Goal: Task Accomplishment & Management: Use online tool/utility

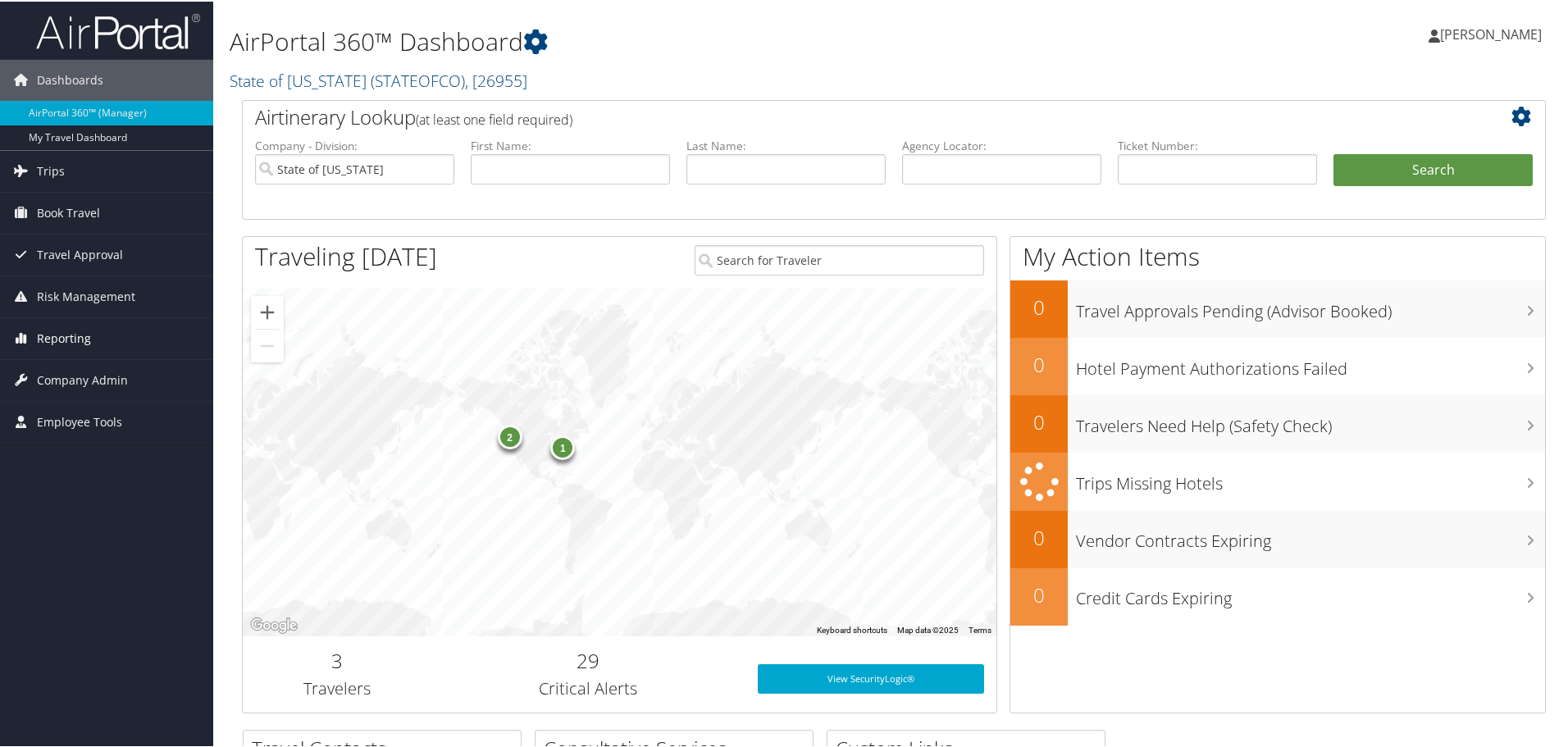
click at [54, 332] on span "Reporting" at bounding box center [64, 337] width 54 height 41
click at [65, 330] on span "Reporting" at bounding box center [64, 337] width 54 height 41
click at [87, 343] on span "Reporting" at bounding box center [64, 337] width 54 height 41
click at [97, 452] on span "Company Admin" at bounding box center [83, 452] width 91 height 41
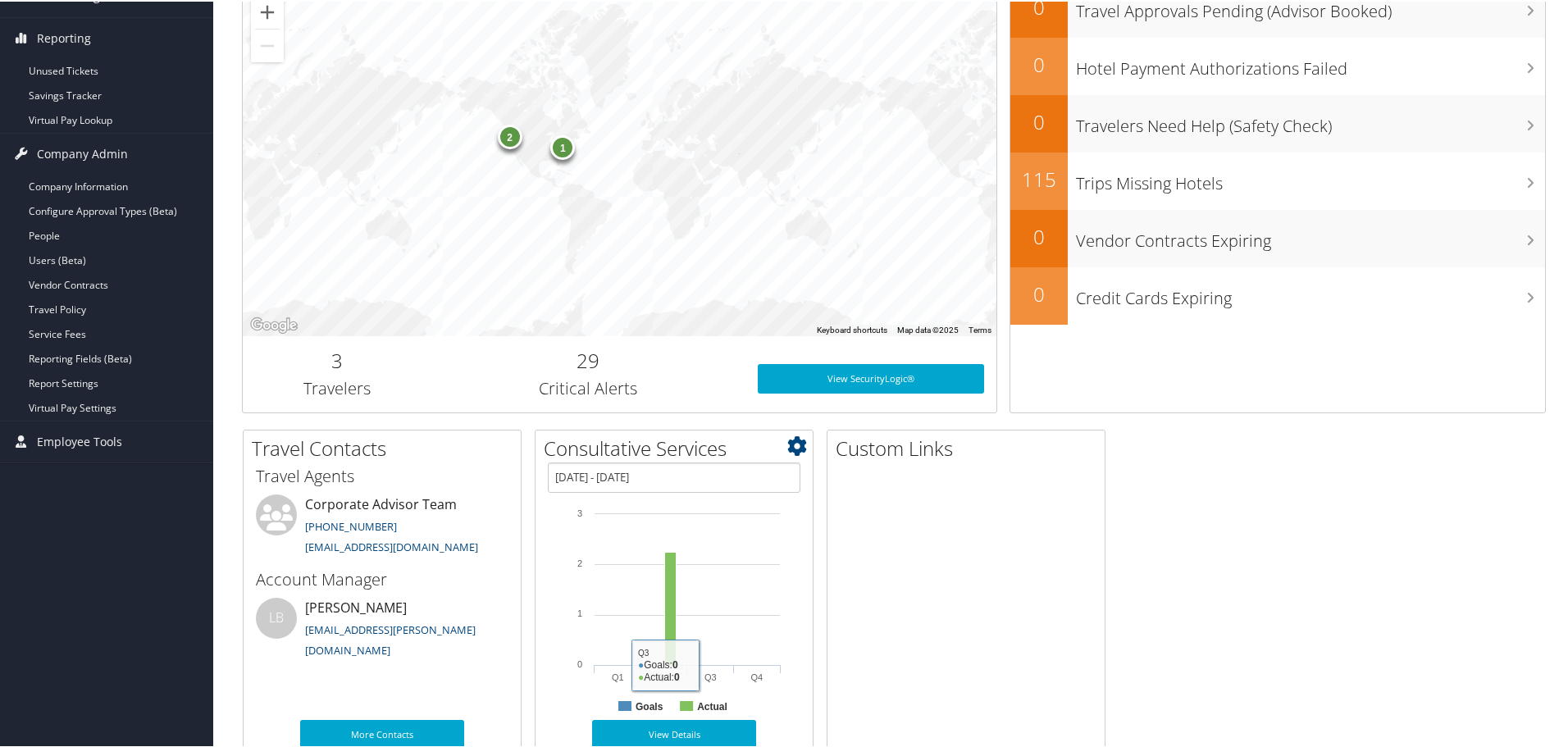
scroll to position [327, 0]
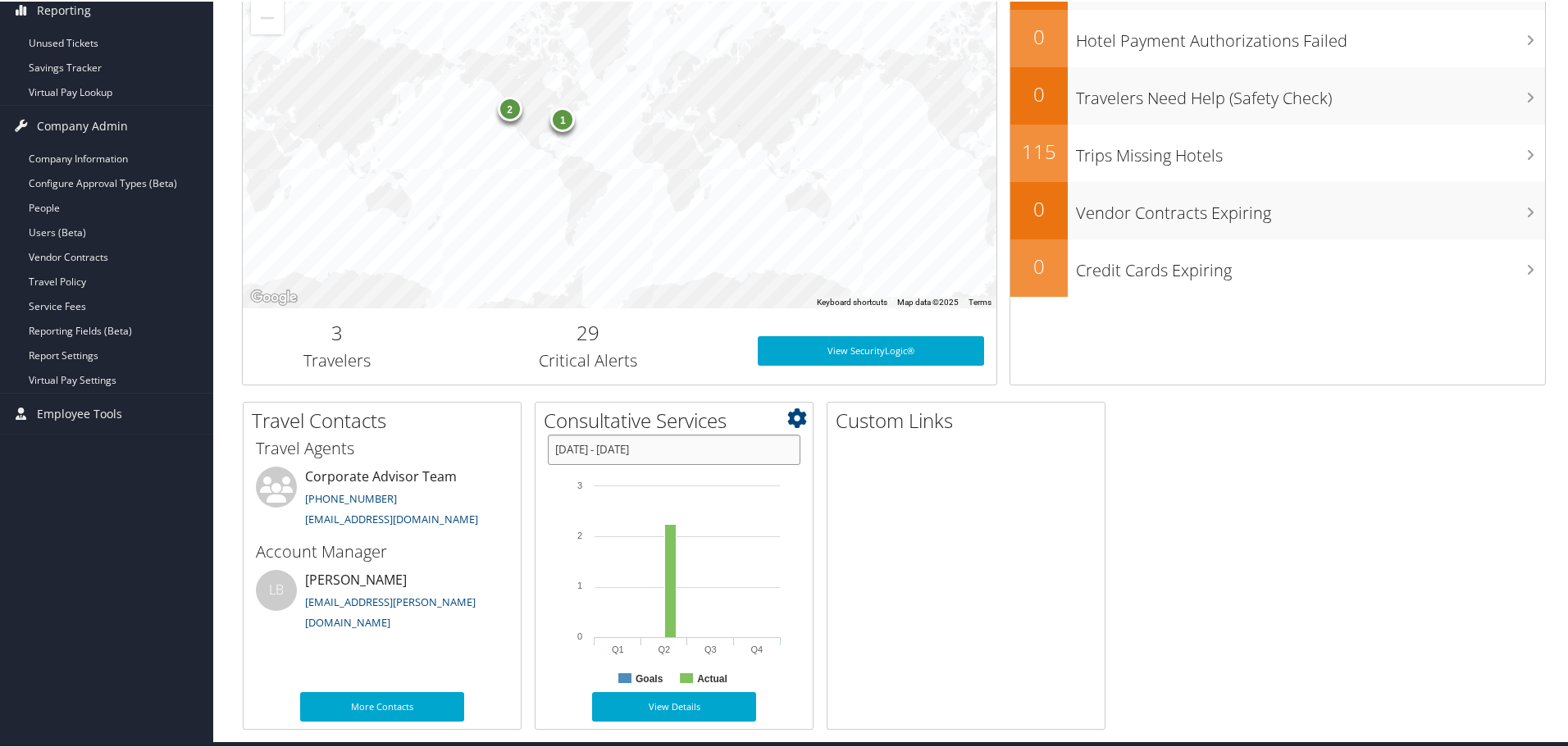
click at [661, 447] on input "01/01/2025 - 12/31/2025" at bounding box center [674, 447] width 252 height 31
click at [618, 490] on li "This Year" at bounding box center [614, 481] width 119 height 21
click at [648, 446] on input "01/01/2025 - 12/31/2025" at bounding box center [674, 447] width 252 height 31
click at [629, 500] on li "Last Year" at bounding box center [614, 501] width 119 height 21
type input "01/01/2024 - 12/31/2024"
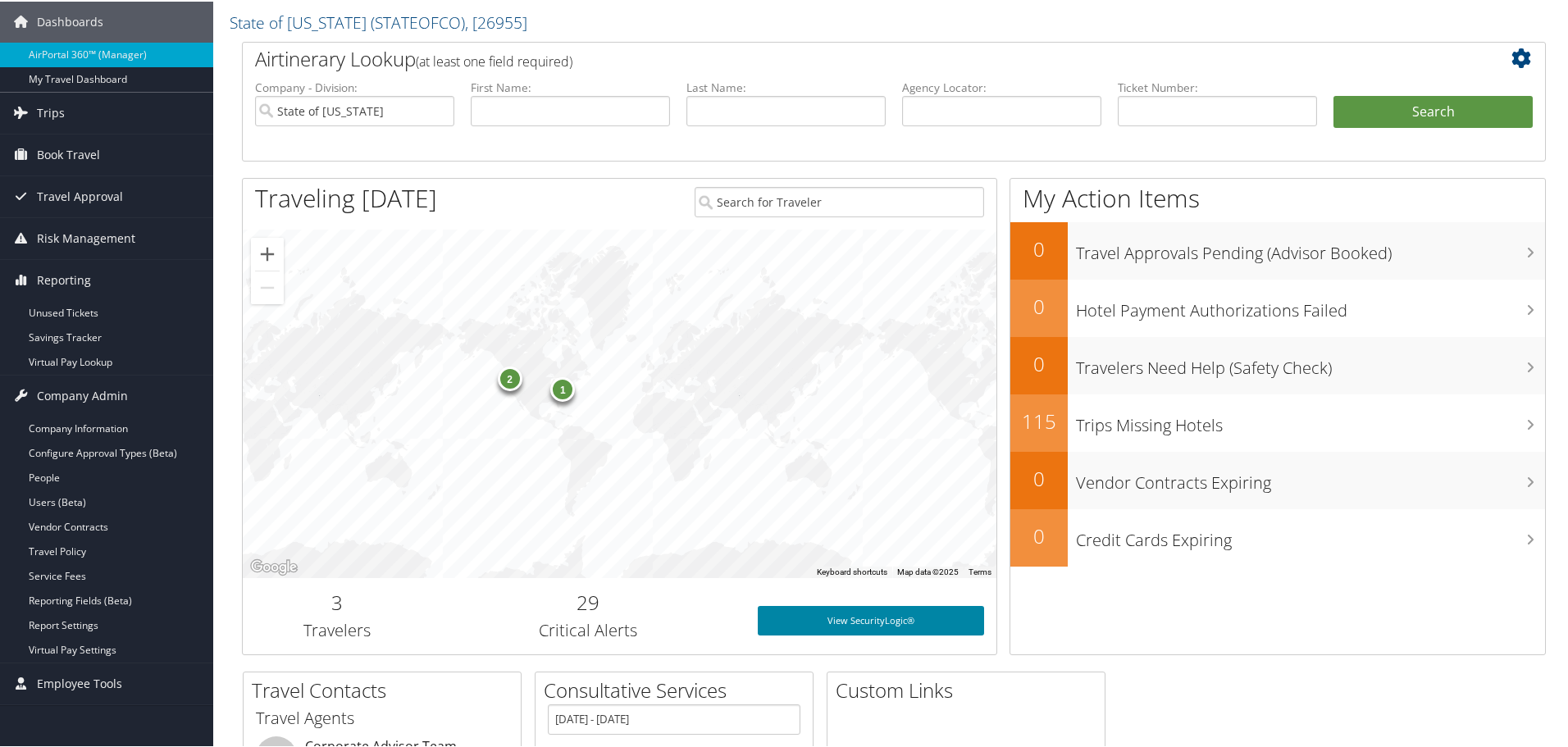
scroll to position [0, 0]
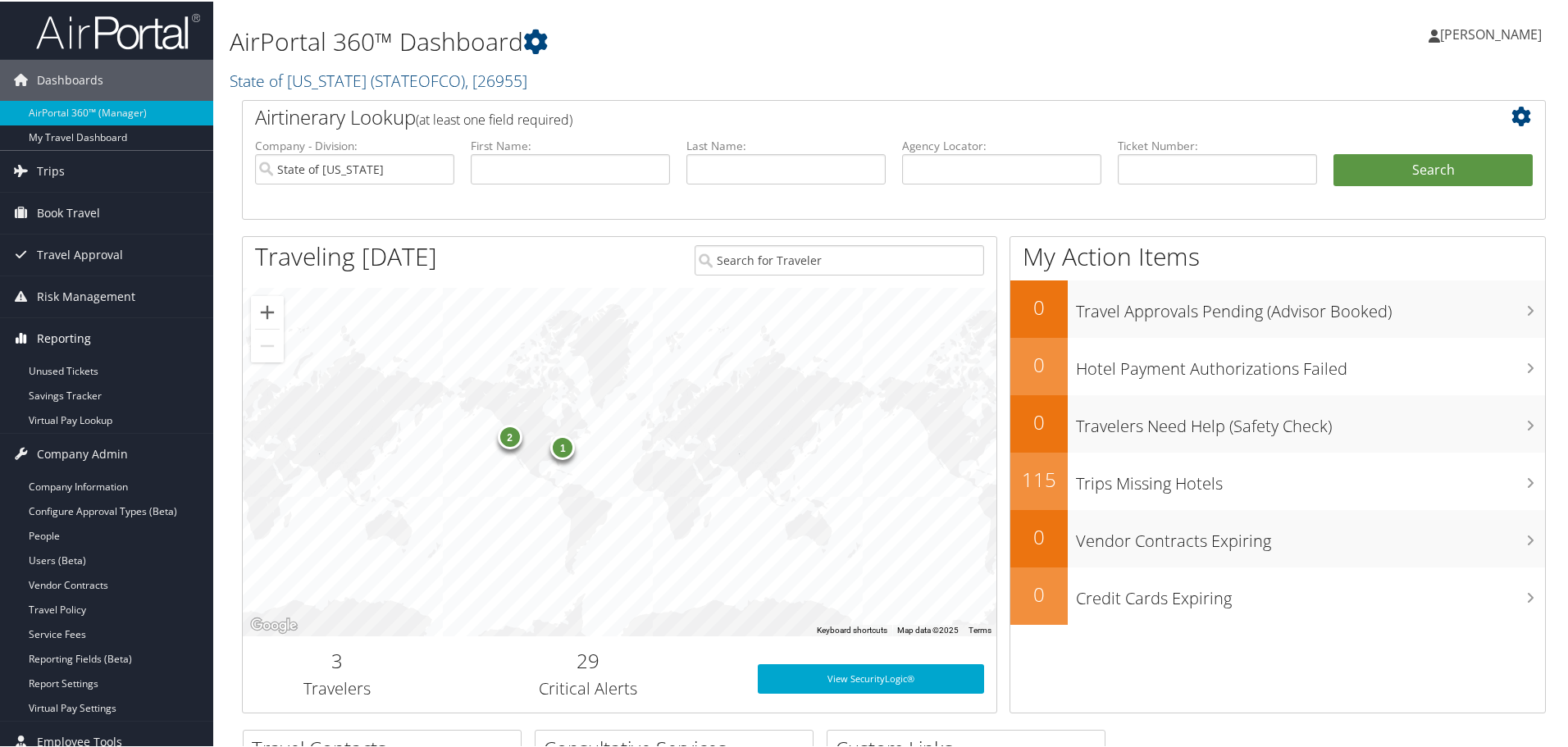
click at [75, 338] on span "Reporting" at bounding box center [64, 337] width 54 height 41
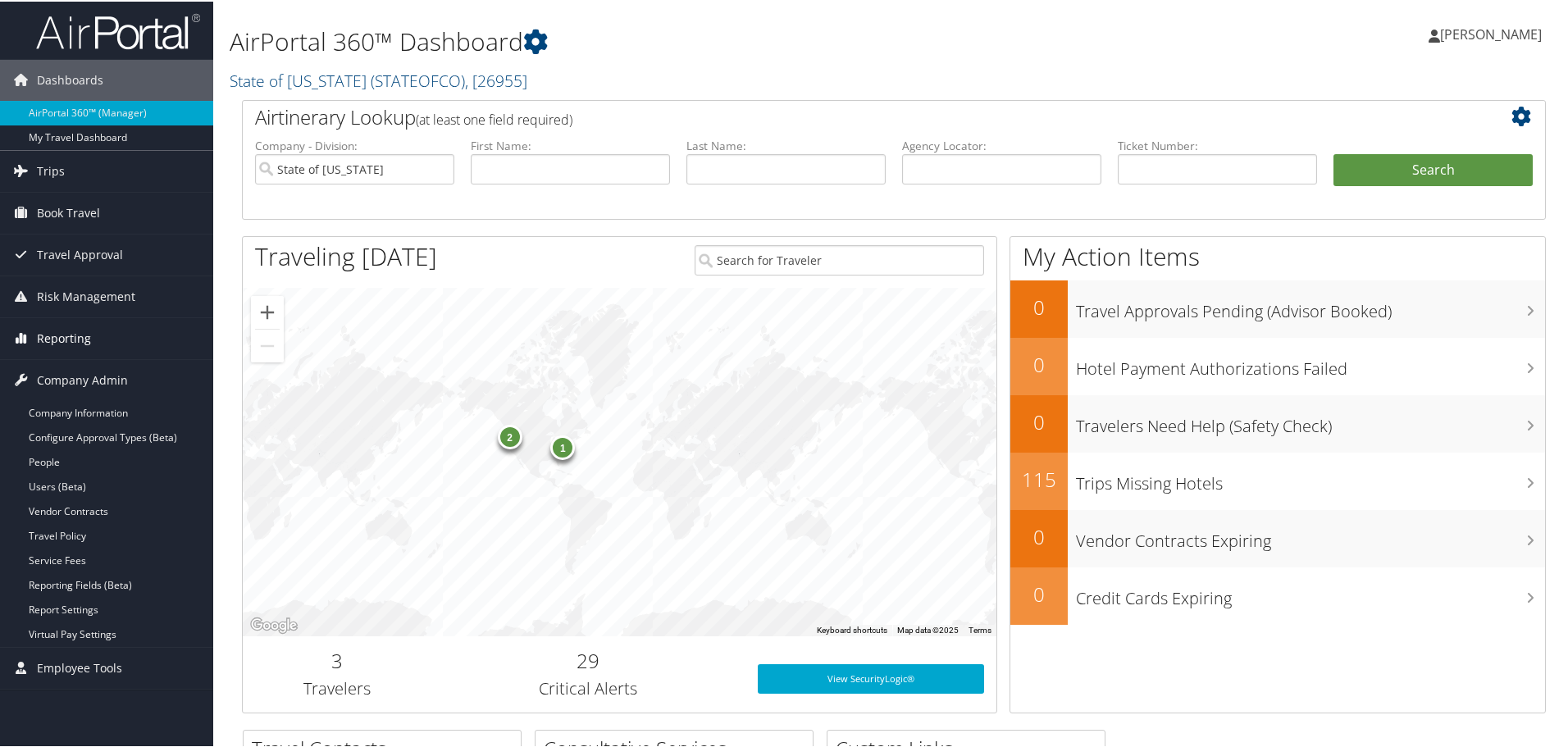
click at [79, 333] on span "Reporting" at bounding box center [64, 337] width 54 height 41
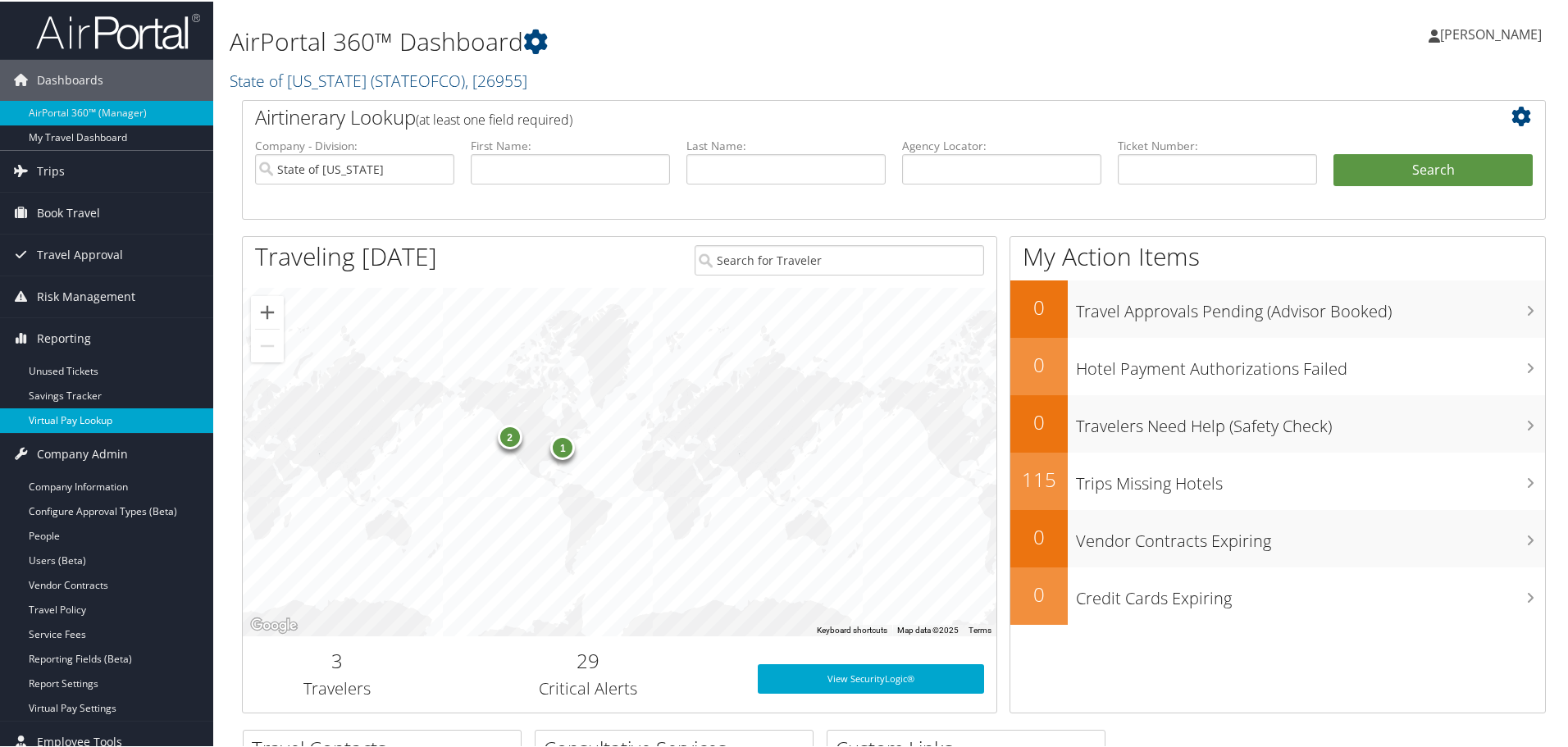
click at [101, 427] on link "Virtual Pay Lookup" at bounding box center [106, 419] width 213 height 24
